Goal: Find contact information: Find contact information

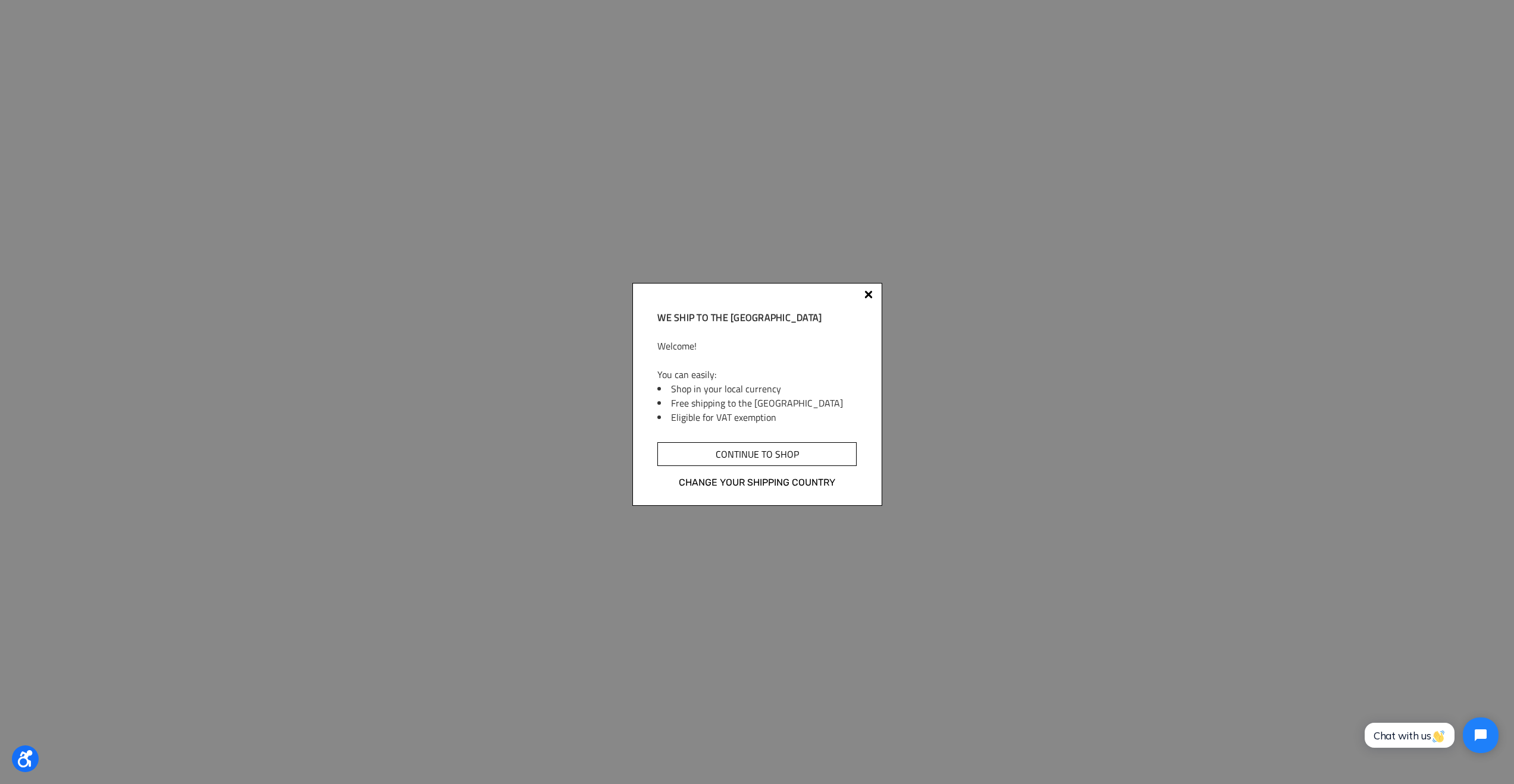
click at [757, 455] on input "Continue to shop" at bounding box center [757, 454] width 199 height 24
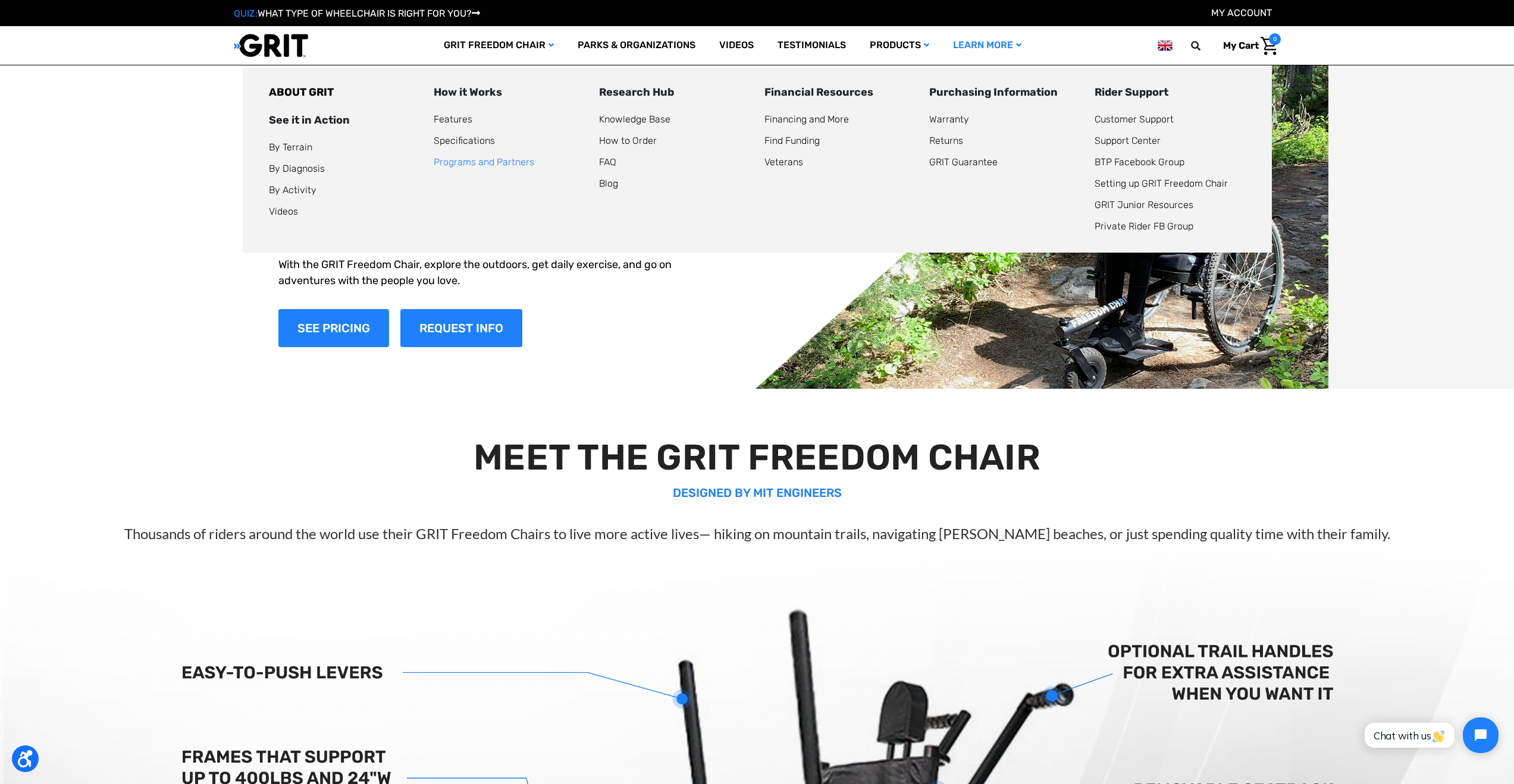
drag, startPoint x: 488, startPoint y: 160, endPoint x: 522, endPoint y: 164, distance: 34.2
click at [488, 160] on link "Programs and Partners" at bounding box center [483, 162] width 101 height 12
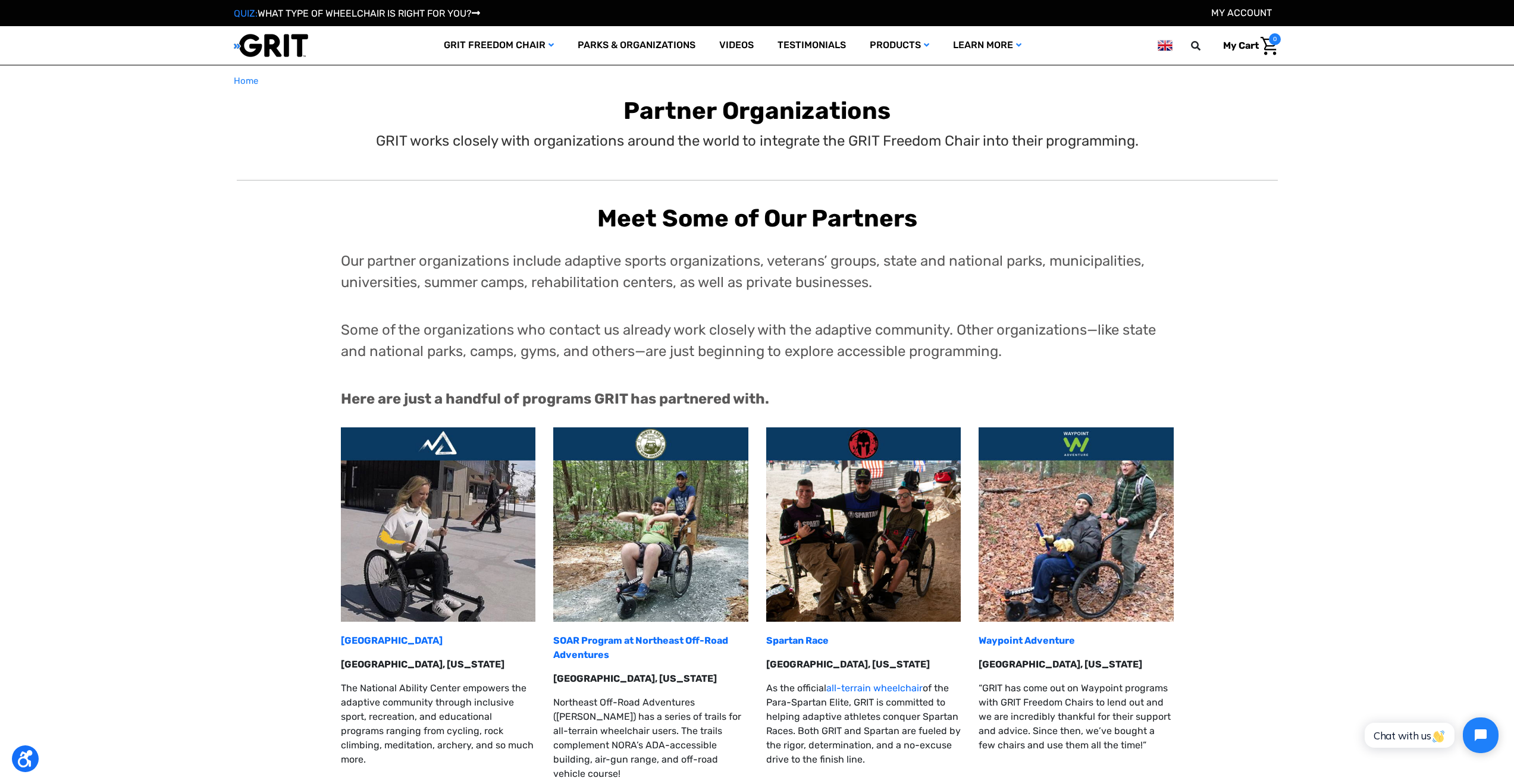
drag, startPoint x: 1241, startPoint y: 9, endPoint x: 1250, endPoint y: 12, distance: 9.5
click at [1241, 9] on link "My Account" at bounding box center [1241, 12] width 61 height 12
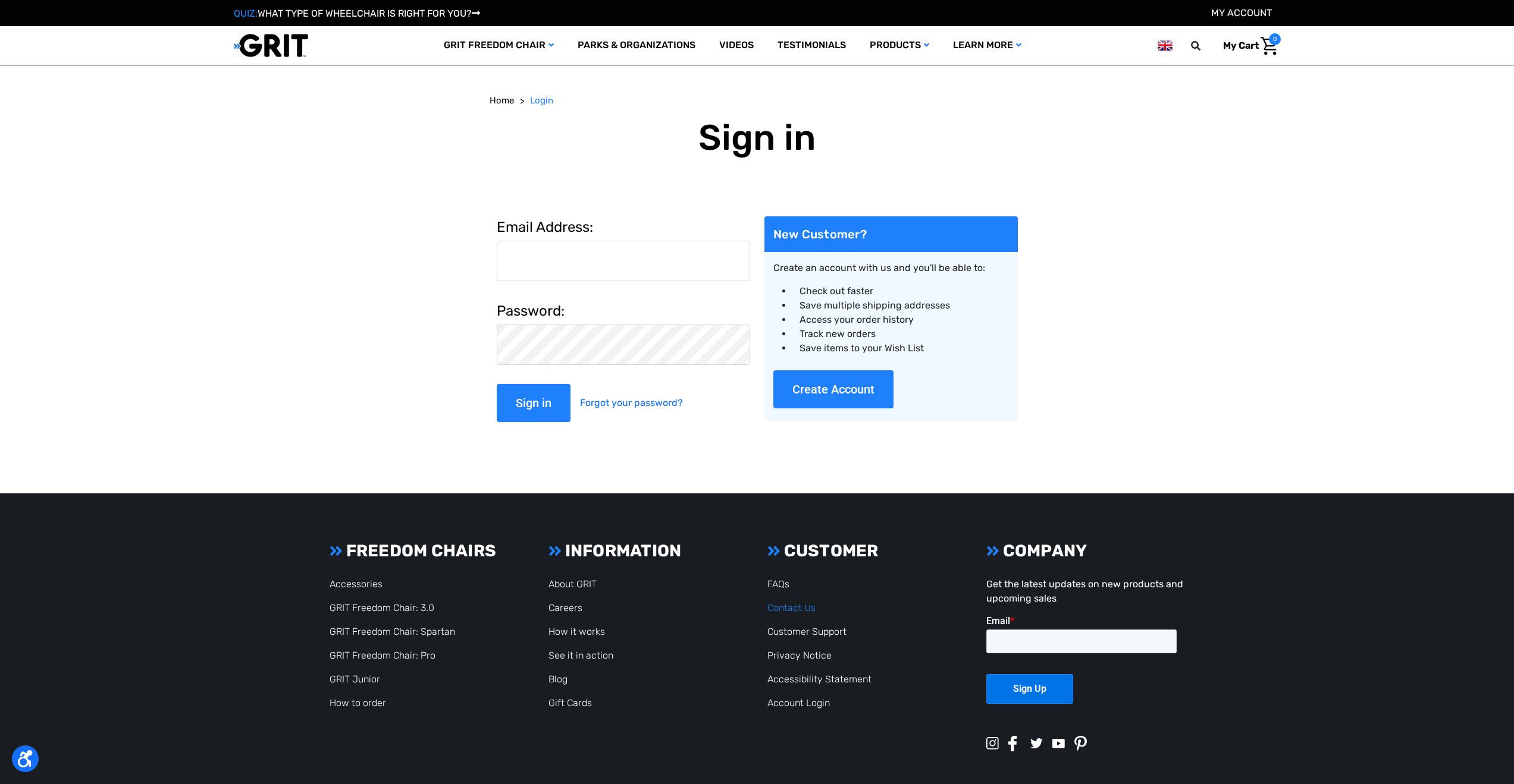
click at [794, 607] on link "Contact Us" at bounding box center [791, 607] width 48 height 12
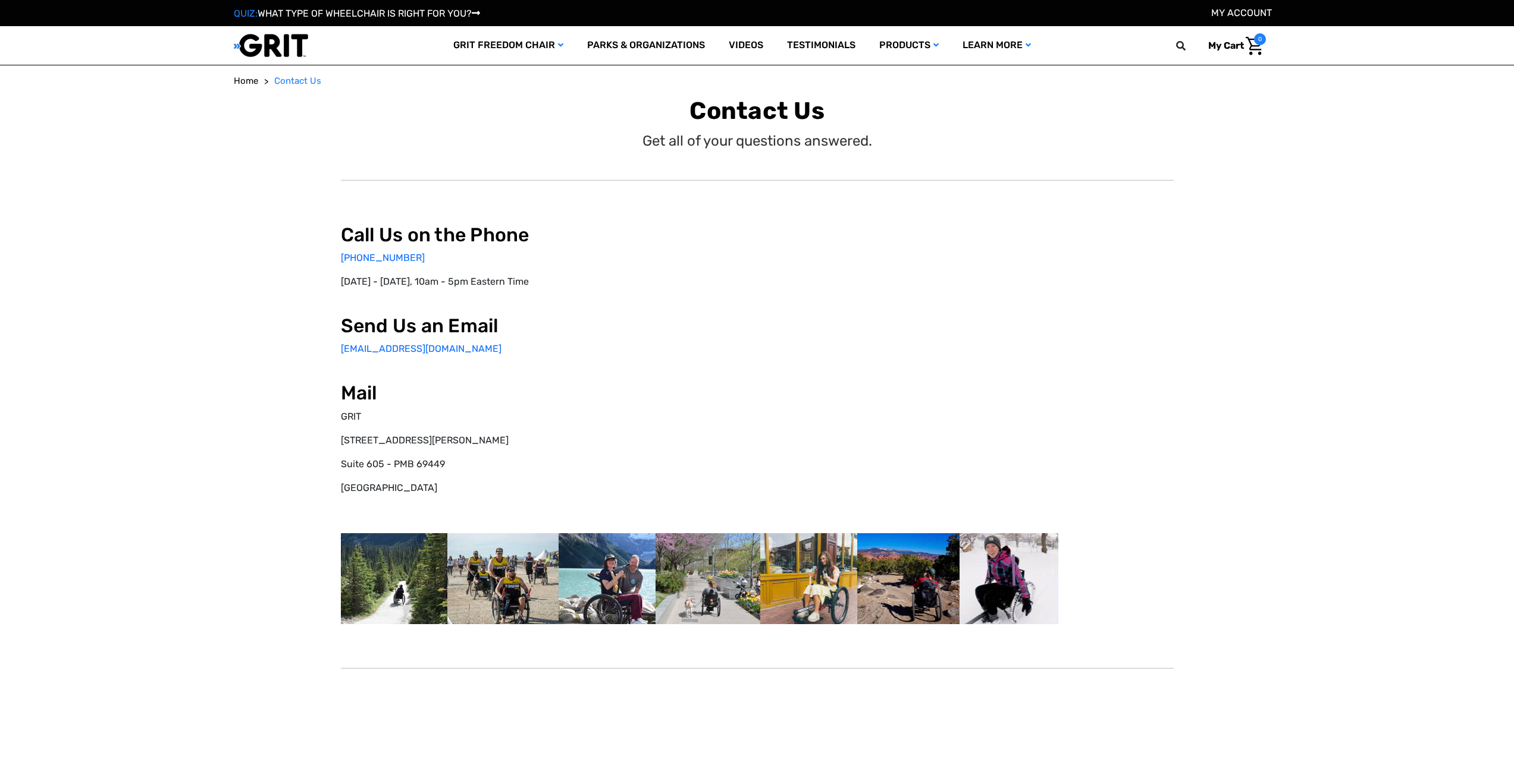
select select "GB"
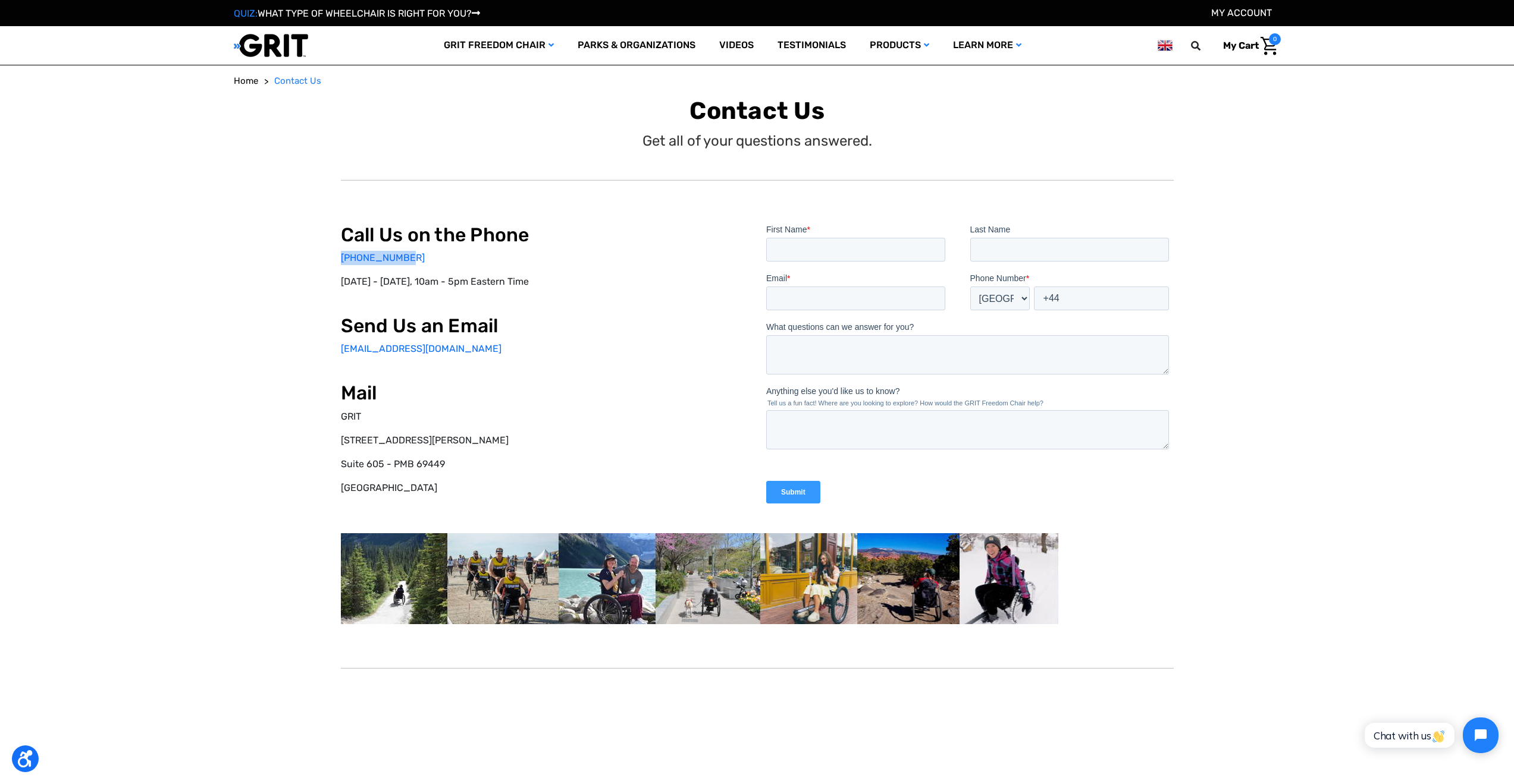
drag, startPoint x: 415, startPoint y: 255, endPoint x: 335, endPoint y: 252, distance: 80.1
click at [335, 252] on div "Call Us on the Phone 877-345-4748 Monday - Friday, 10am - 5pm Eastern Time Send…" at bounding box center [757, 424] width 1041 height 525
copy link "877-345-4748"
